Goal: Check status: Check status

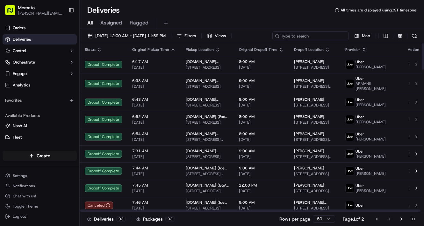
click at [272, 40] on input at bounding box center [310, 36] width 76 height 9
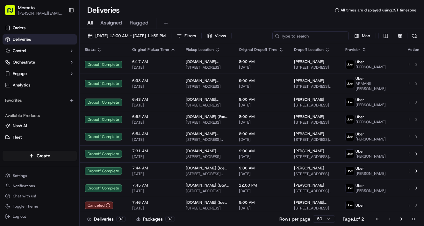
paste input "job_hepKPQbNSr77RbhRTGuceg"
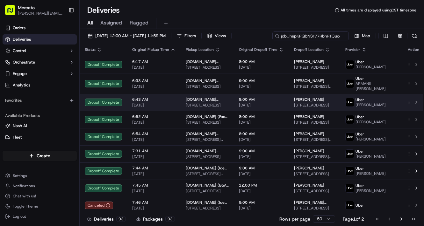
scroll to position [0, 20]
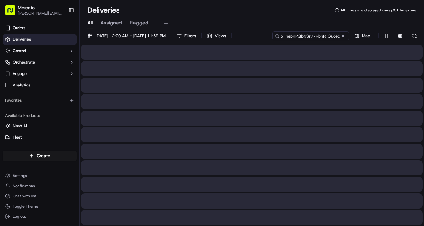
type input "job_hepKPQbNSr77RbhRTGuceg"
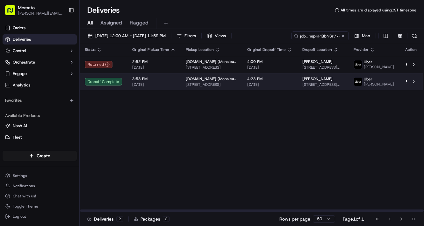
click at [181, 90] on td "3:53 PM [DATE]" at bounding box center [154, 81] width 54 height 17
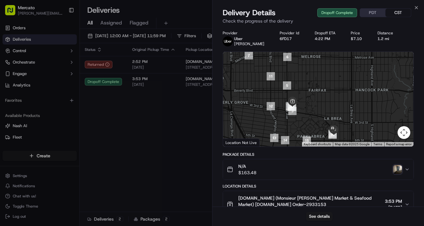
click at [393, 174] on img "button" at bounding box center [397, 169] width 9 height 9
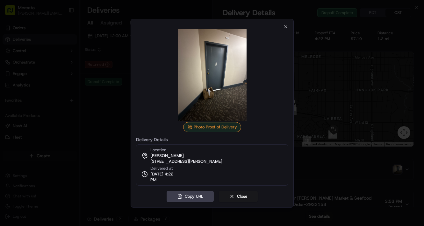
click at [201, 88] on img at bounding box center [212, 75] width 92 height 92
click at [226, 86] on img at bounding box center [212, 75] width 92 height 92
